Goal: Task Accomplishment & Management: Complete application form

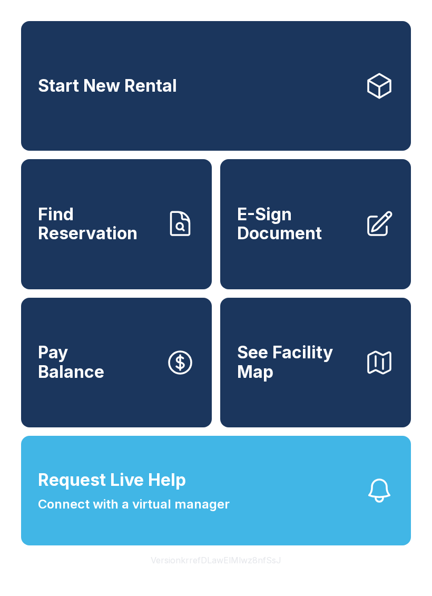
click at [340, 243] on span "E-Sign Document" at bounding box center [296, 224] width 119 height 38
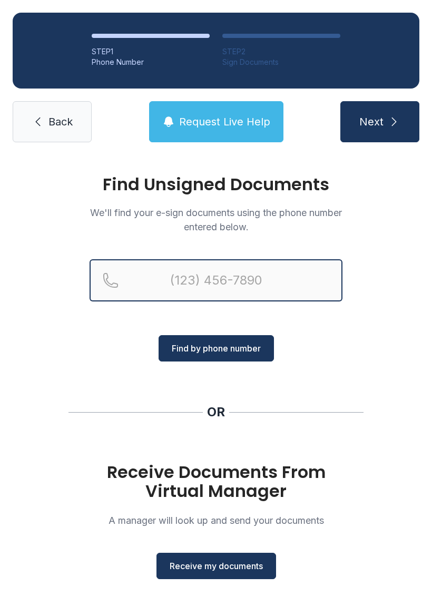
click at [271, 265] on input "Reservation phone number" at bounding box center [216, 280] width 253 height 42
type input "("
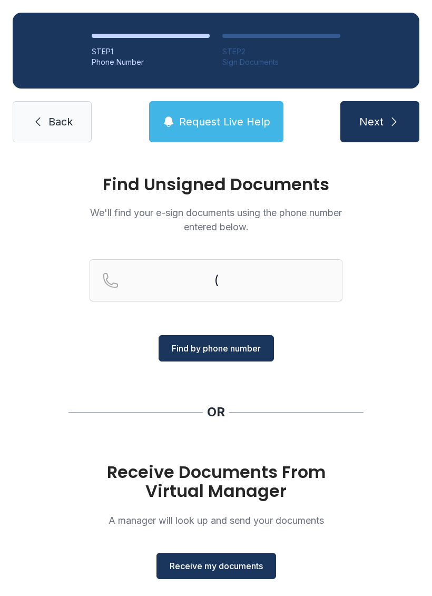
click at [54, 116] on span "Back" at bounding box center [60, 121] width 24 height 15
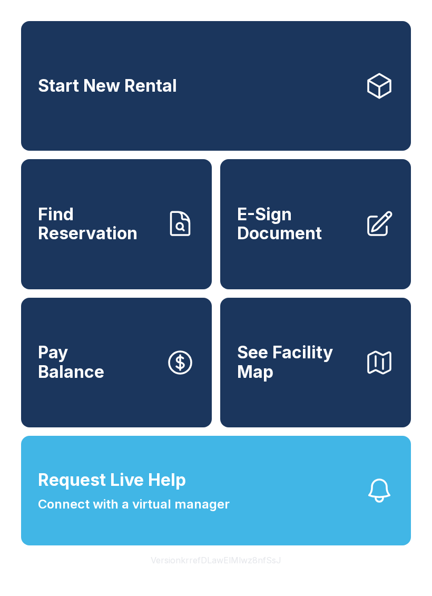
click at [339, 243] on span "E-Sign Document" at bounding box center [296, 224] width 119 height 38
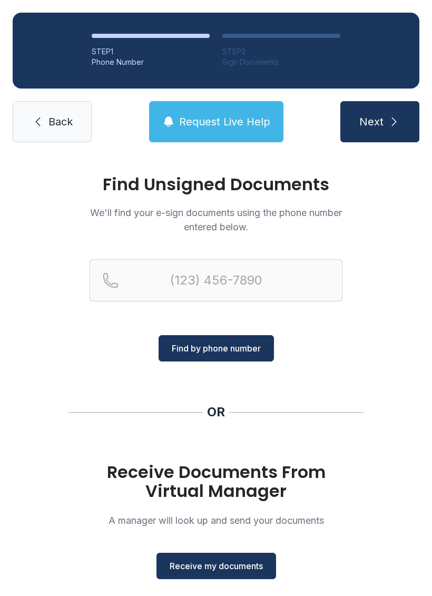
click at [241, 565] on span "Receive my documents" at bounding box center [216, 565] width 93 height 13
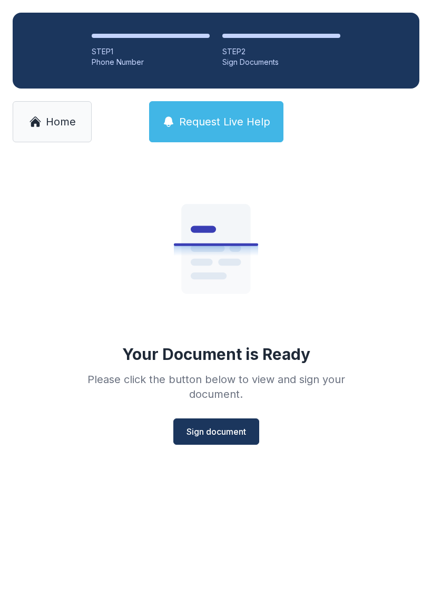
click at [236, 427] on span "Sign document" at bounding box center [215, 431] width 59 height 13
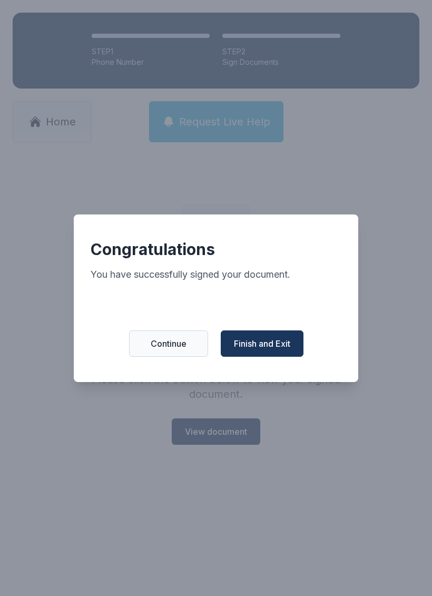
click at [274, 345] on span "Finish and Exit" at bounding box center [262, 343] width 56 height 13
